Goal: Task Accomplishment & Management: Use online tool/utility

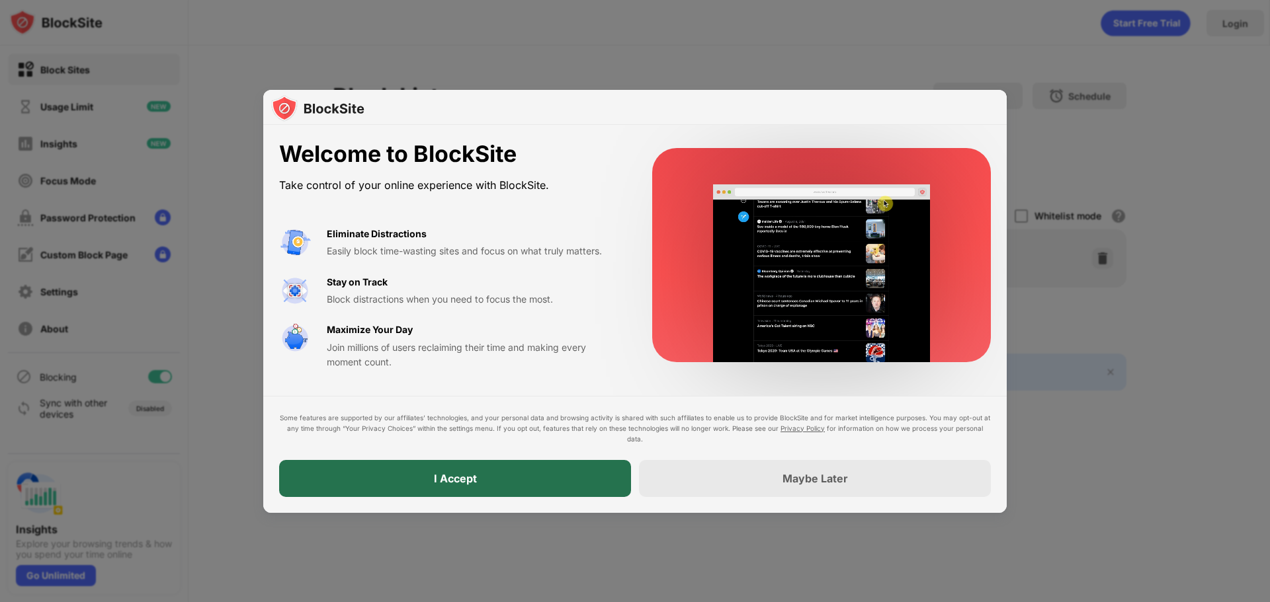
click at [487, 485] on div "I Accept" at bounding box center [455, 478] width 352 height 37
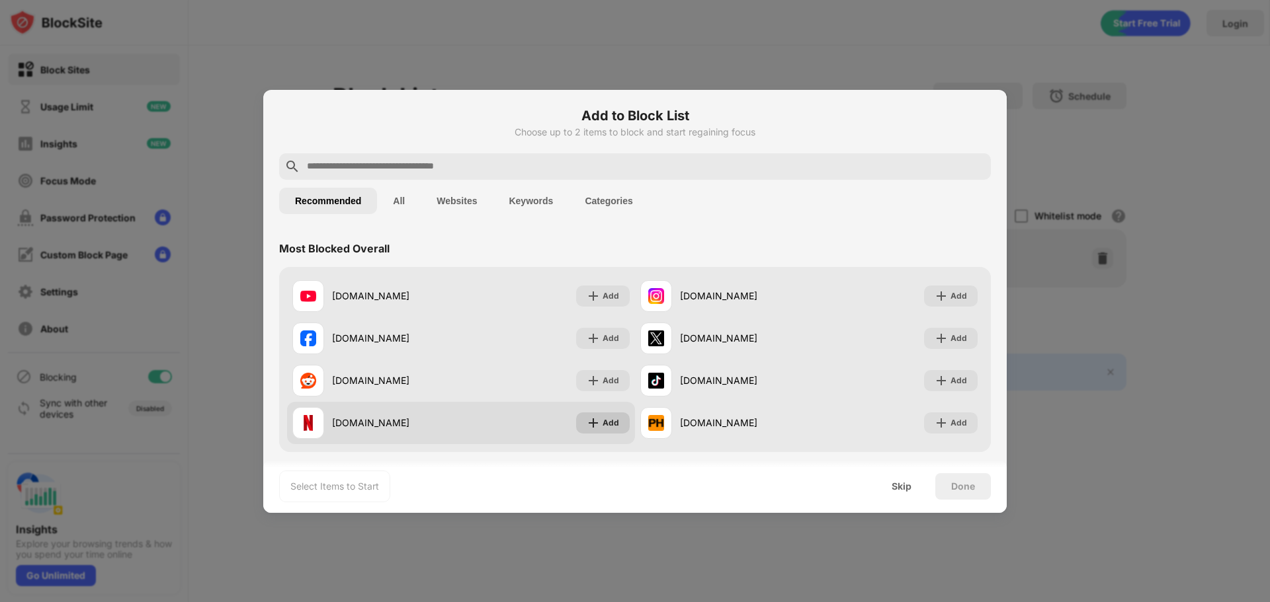
click at [606, 425] on div "Add" at bounding box center [610, 423] width 17 height 13
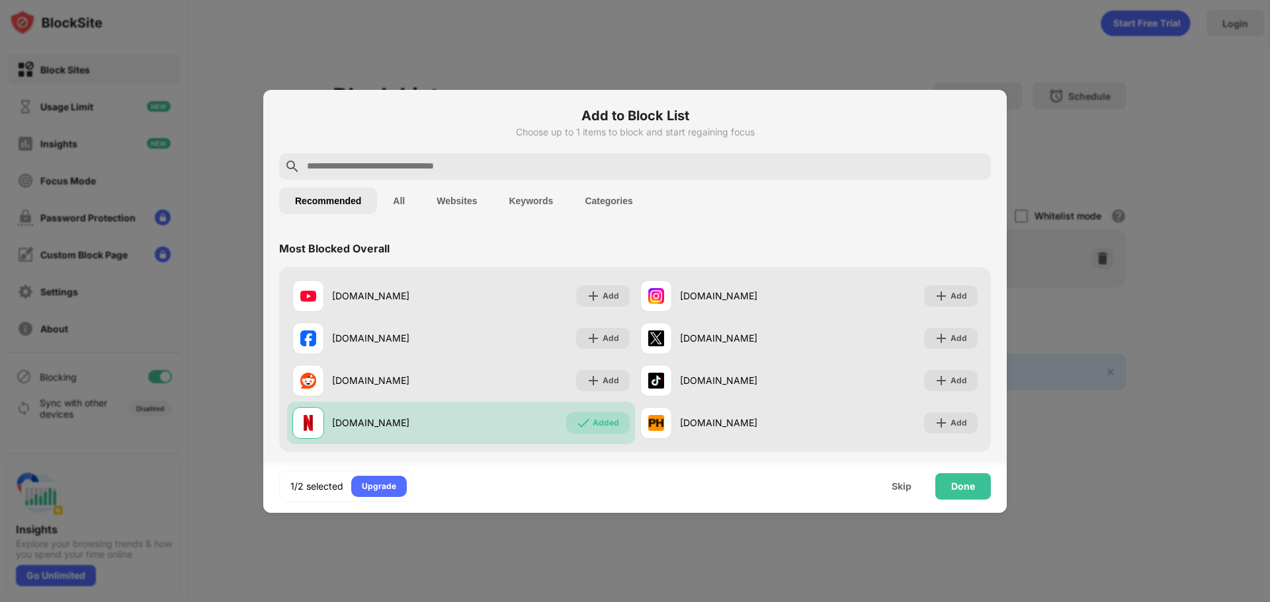
click at [415, 165] on input "text" at bounding box center [646, 167] width 680 height 16
paste input "**********"
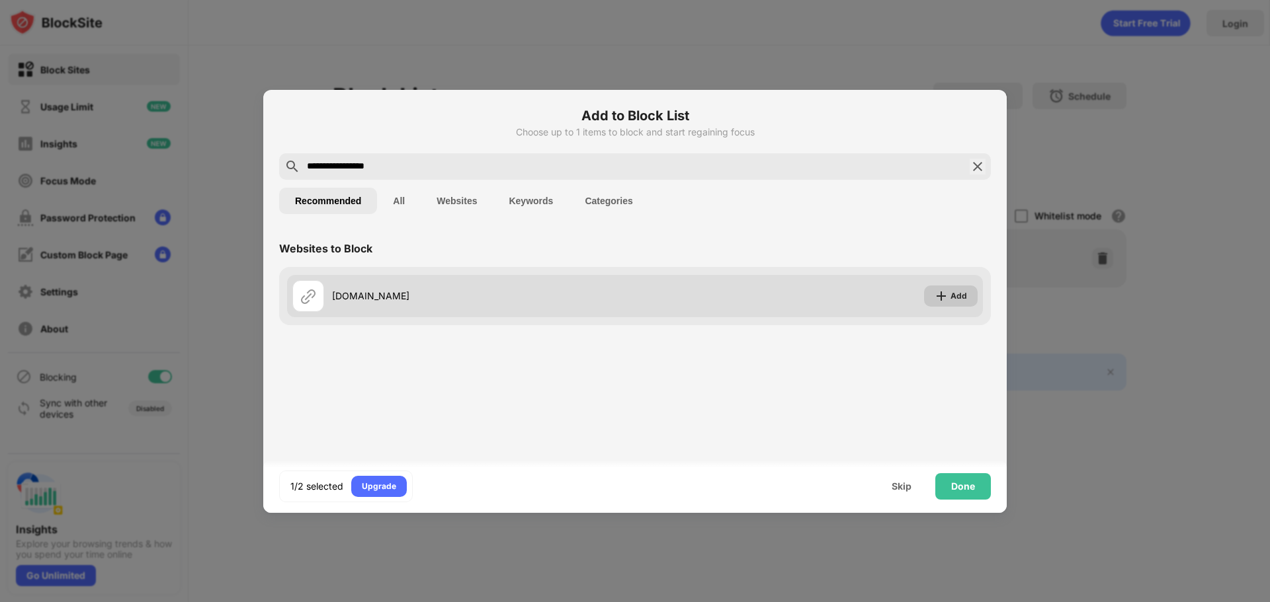
type input "**********"
click at [941, 294] on img at bounding box center [940, 296] width 13 height 13
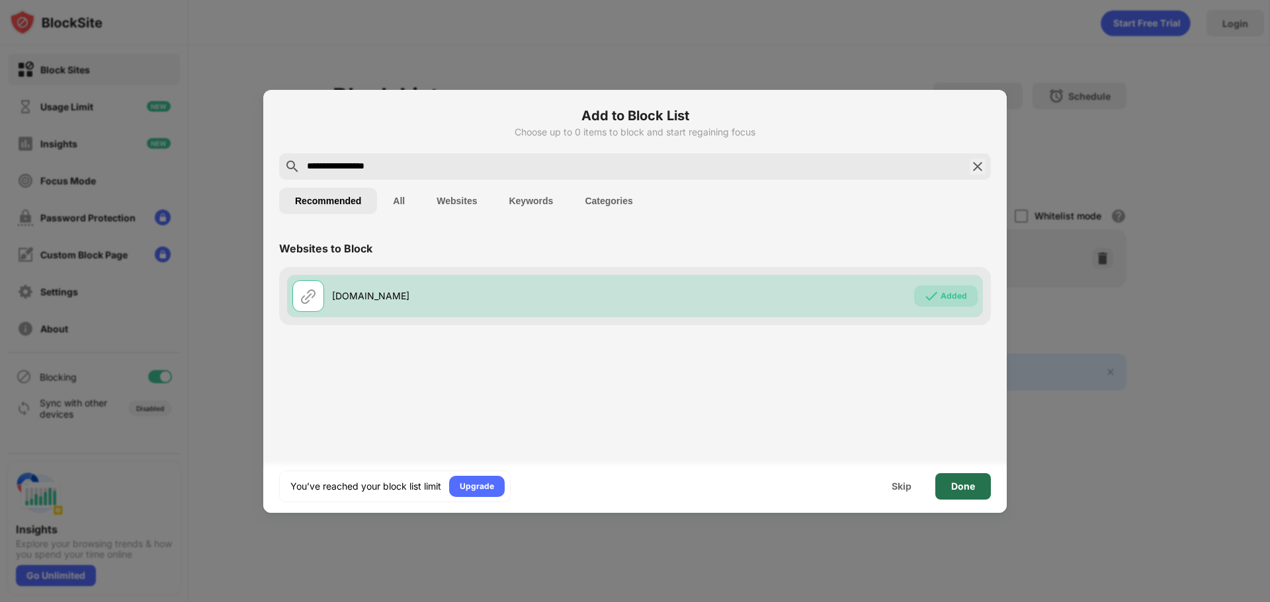
click at [958, 491] on div "Done" at bounding box center [963, 486] width 24 height 11
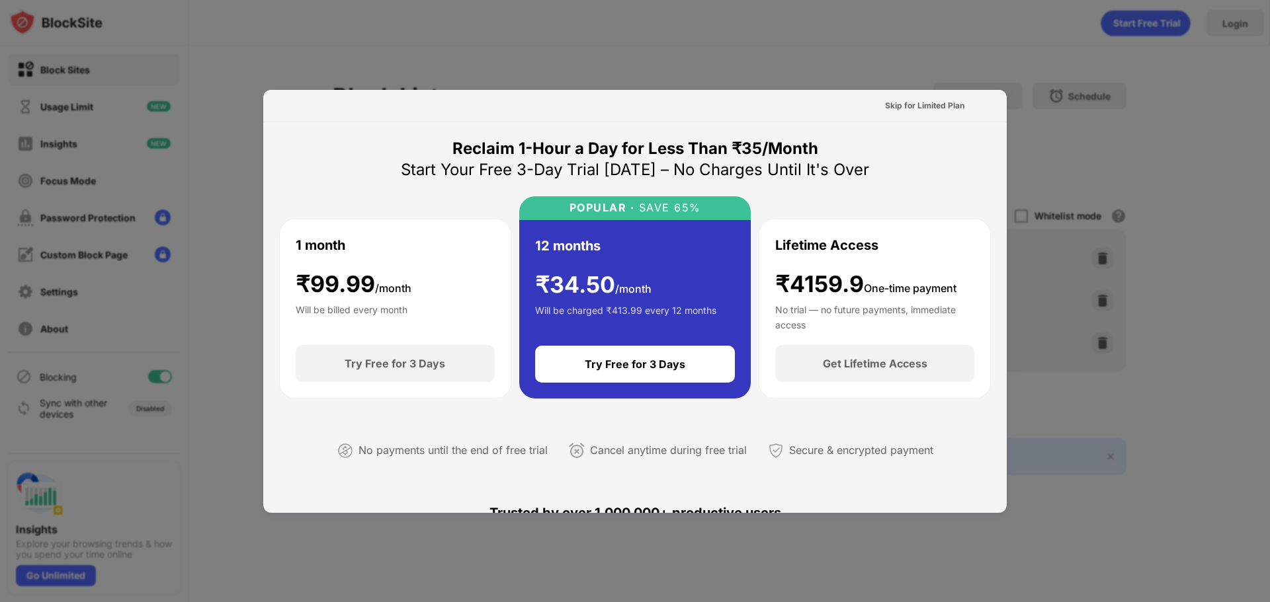
click at [891, 61] on div at bounding box center [635, 301] width 1270 height 602
click at [912, 104] on div "Skip for Limited Plan" at bounding box center [924, 105] width 79 height 13
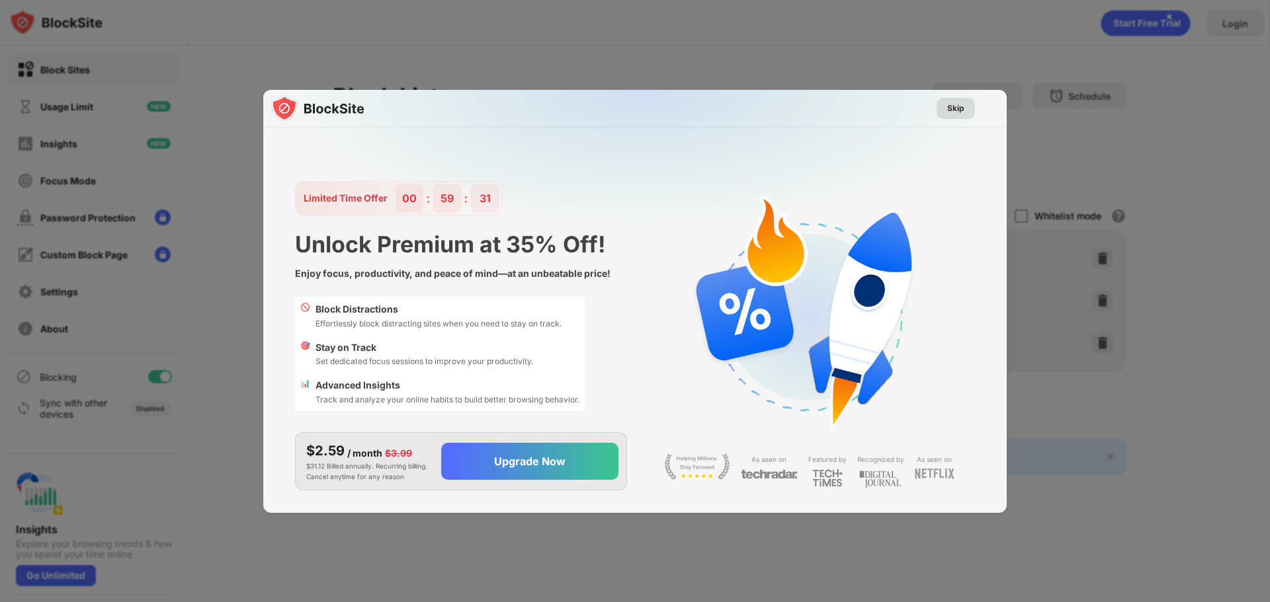
click at [964, 106] on div "Skip" at bounding box center [955, 108] width 38 height 21
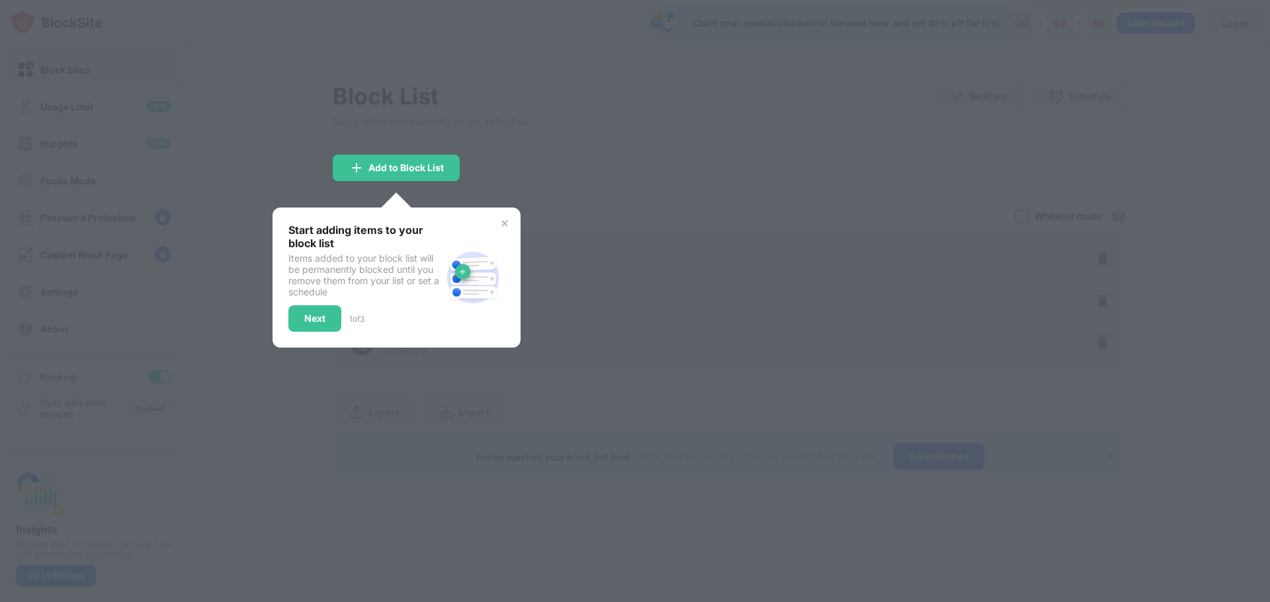
click at [495, 171] on div at bounding box center [635, 301] width 1270 height 602
click at [502, 216] on div "Start adding items to your block list Items added to your block list will be pe…" at bounding box center [396, 278] width 248 height 140
click at [502, 225] on img at bounding box center [504, 223] width 11 height 11
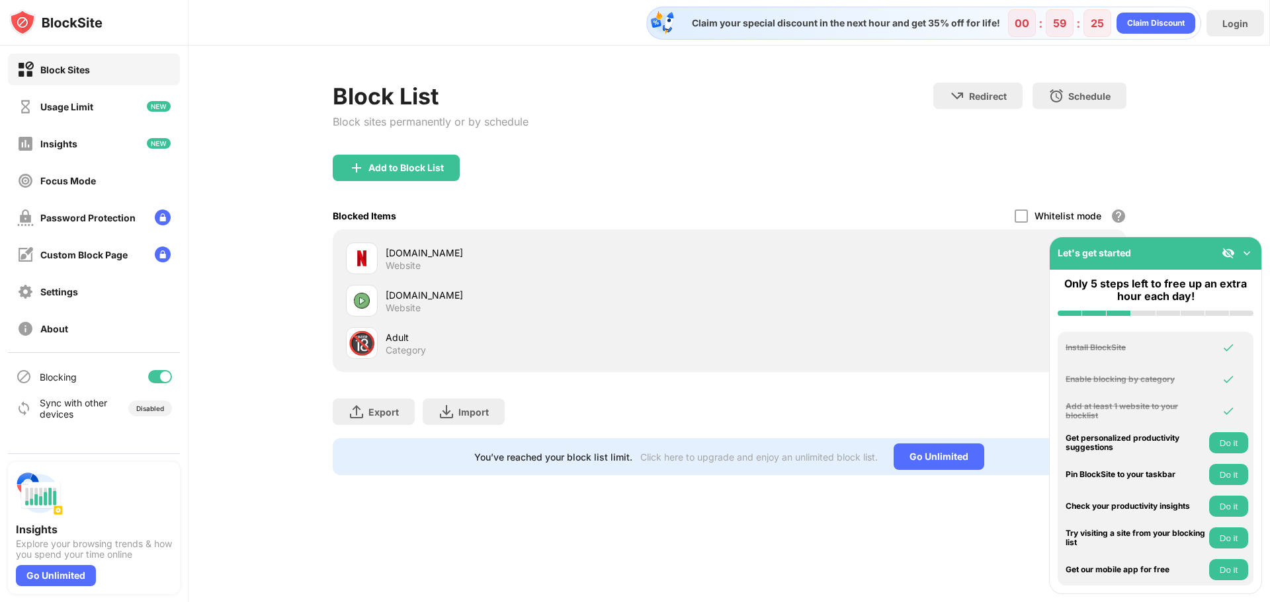
click at [1246, 249] on img at bounding box center [1246, 253] width 13 height 13
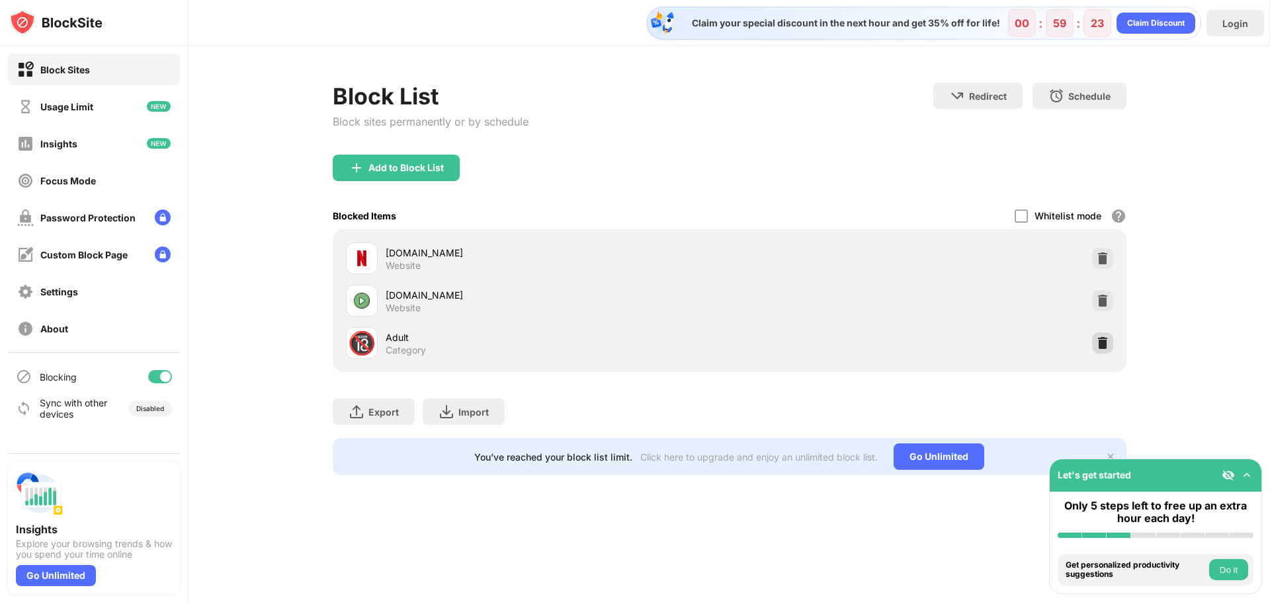
click at [1098, 345] on img at bounding box center [1102, 343] width 13 height 13
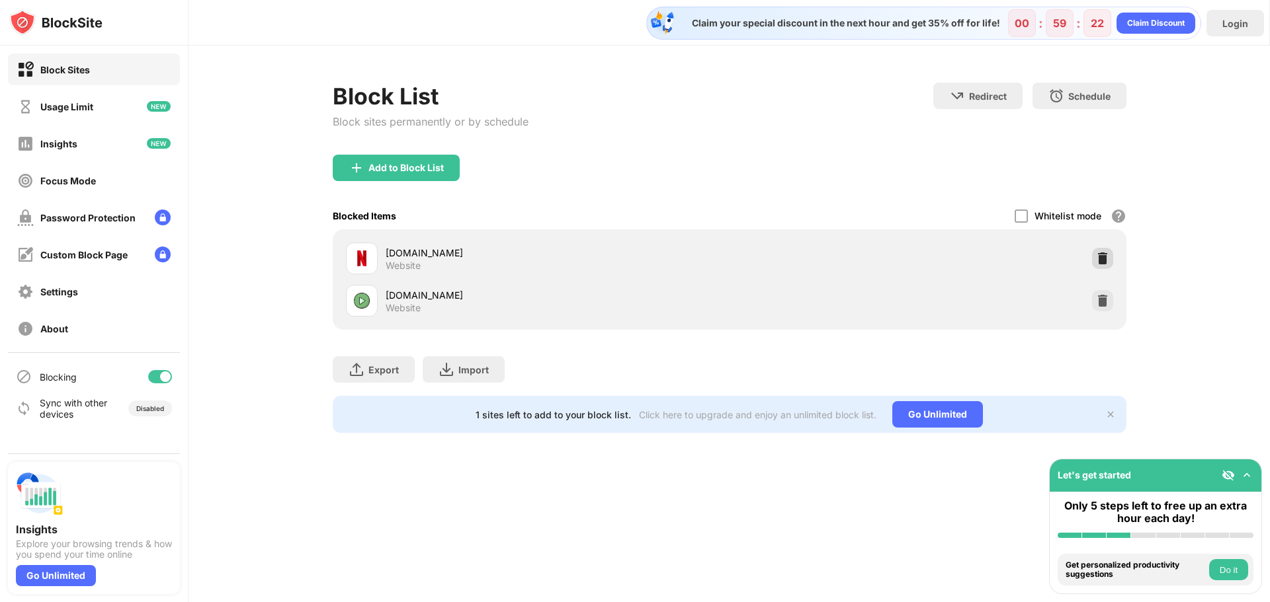
click at [1102, 257] on img at bounding box center [1102, 258] width 13 height 13
